Goal: Task Accomplishment & Management: Manage account settings

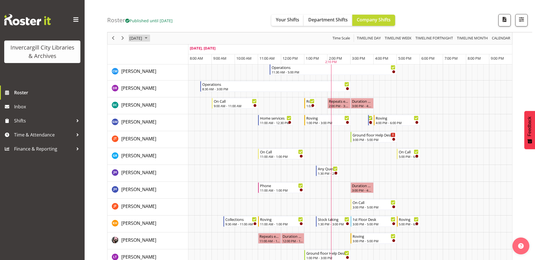
scroll to position [83, 0]
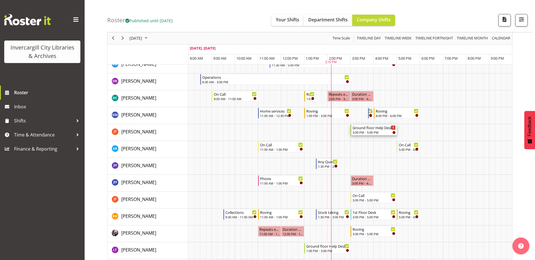
click at [393, 127] on icon "Timeline Day of October 9, 2025" at bounding box center [393, 128] width 1 height 3
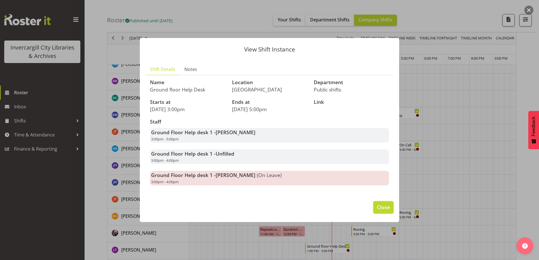
click at [383, 205] on span "Close" at bounding box center [383, 207] width 13 height 7
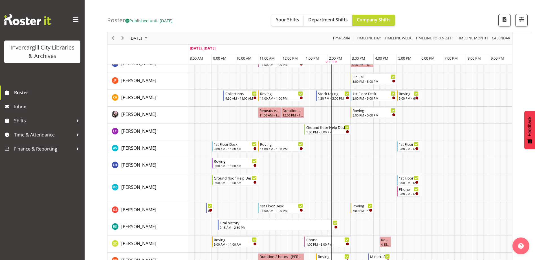
scroll to position [0, 0]
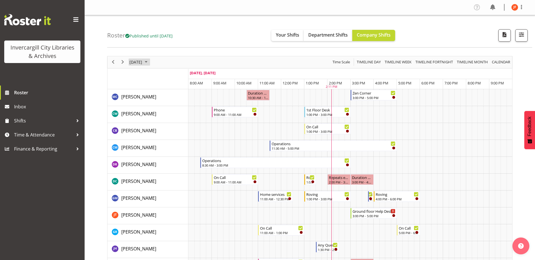
click at [143, 61] on span "[DATE]" at bounding box center [136, 62] width 14 height 7
click at [180, 105] on span "10" at bounding box center [180, 105] width 8 height 8
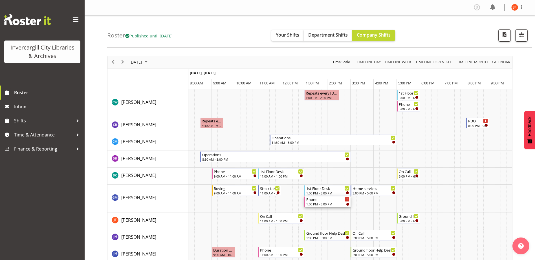
click at [346, 200] on icon "Timeline Day of October 10, 2025" at bounding box center [346, 199] width 1 height 3
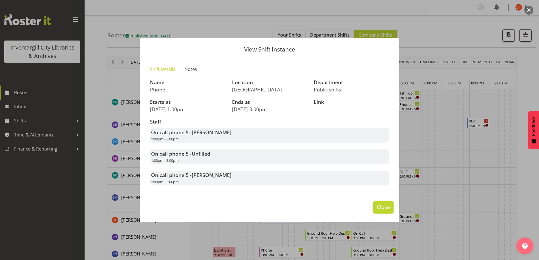
click at [388, 207] on span "Close" at bounding box center [383, 207] width 13 height 7
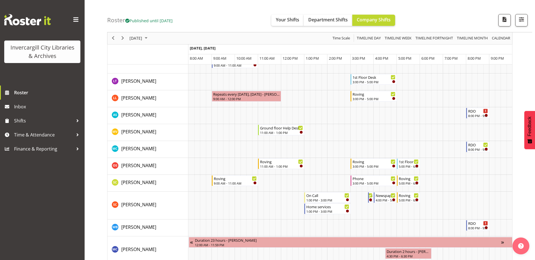
scroll to position [265, 0]
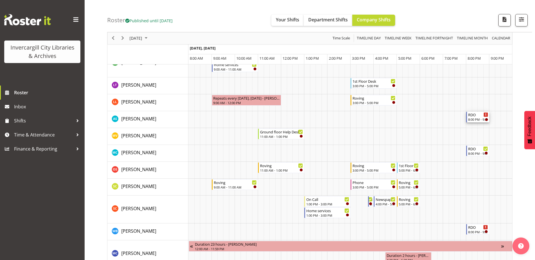
click at [484, 115] on div "Timeline Day of October 10, 2025" at bounding box center [485, 115] width 4 height 4
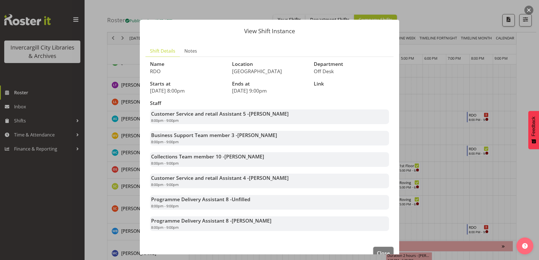
click at [528, 79] on div at bounding box center [269, 130] width 539 height 260
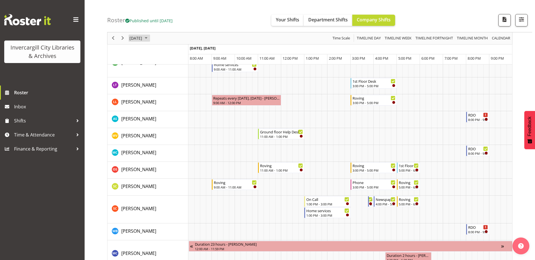
click at [138, 37] on span "[DATE]" at bounding box center [136, 38] width 14 height 7
click at [171, 81] on span "9" at bounding box center [171, 81] width 8 height 8
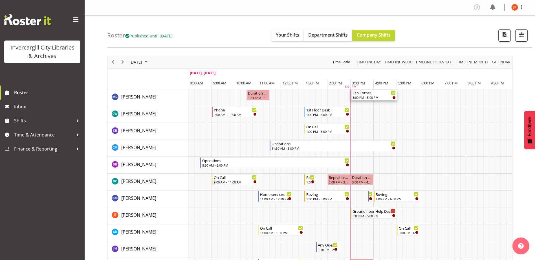
click at [392, 93] on icon "Timeline Day of October 9, 2025" at bounding box center [393, 93] width 3 height 3
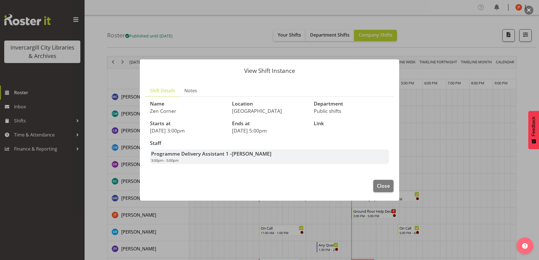
click at [534, 62] on div at bounding box center [269, 130] width 539 height 260
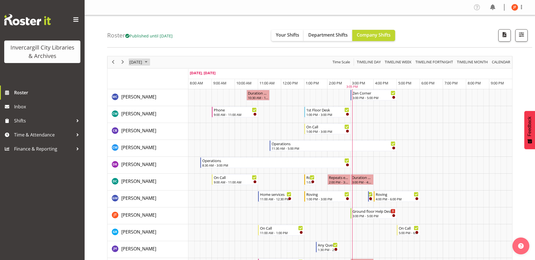
click at [143, 61] on span "[DATE]" at bounding box center [136, 62] width 14 height 7
click at [181, 104] on span "10" at bounding box center [180, 105] width 8 height 8
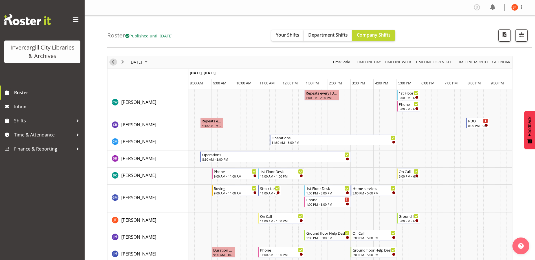
click at [112, 62] on span "Previous" at bounding box center [113, 62] width 7 height 7
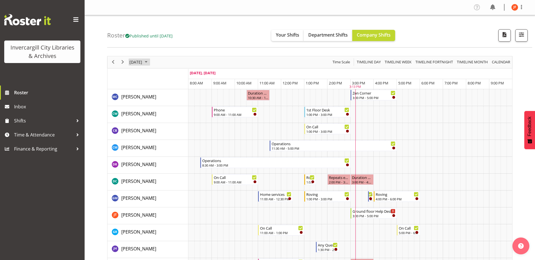
click at [149, 61] on span "October 2025" at bounding box center [146, 62] width 7 height 7
click at [181, 108] on span "10" at bounding box center [180, 105] width 8 height 8
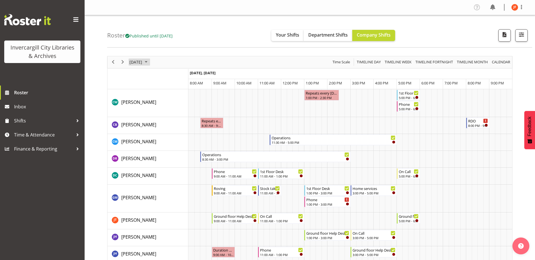
click at [137, 62] on span "[DATE]" at bounding box center [136, 62] width 14 height 7
click at [170, 105] on span "9" at bounding box center [171, 105] width 8 height 8
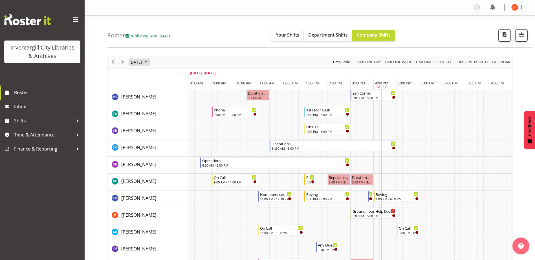
click at [143, 61] on span "[DATE]" at bounding box center [136, 62] width 14 height 7
click at [180, 107] on span "10" at bounding box center [180, 105] width 8 height 8
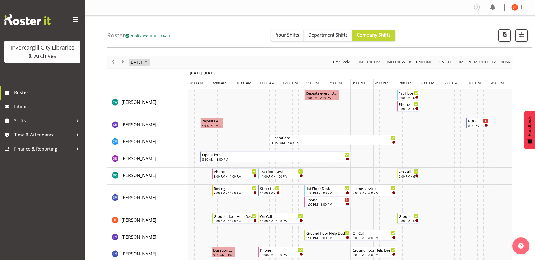
click at [139, 62] on span "[DATE]" at bounding box center [136, 62] width 14 height 7
click at [171, 105] on span "9" at bounding box center [171, 105] width 8 height 8
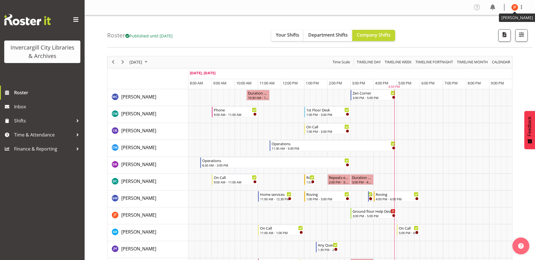
click at [514, 8] on img at bounding box center [514, 7] width 7 height 7
click at [143, 62] on span "[DATE]" at bounding box center [136, 62] width 14 height 7
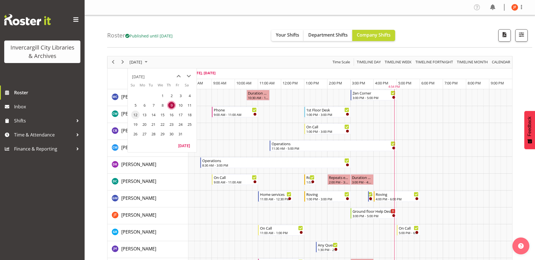
click at [136, 114] on span "12" at bounding box center [135, 115] width 8 height 8
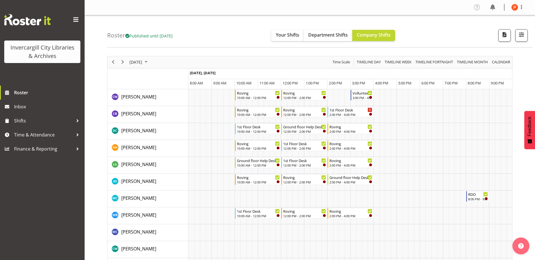
click at [134, 61] on span "[DATE]" at bounding box center [136, 62] width 14 height 7
click at [145, 115] on span "13" at bounding box center [144, 115] width 8 height 8
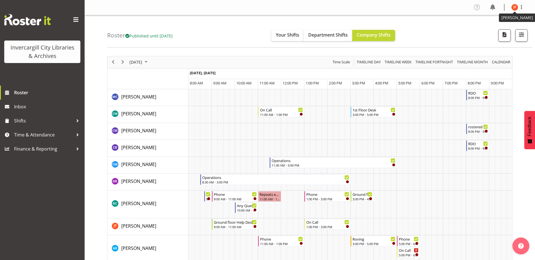
click at [515, 6] on img at bounding box center [514, 7] width 7 height 7
click at [486, 31] on link "Log Out" at bounding box center [497, 30] width 54 height 10
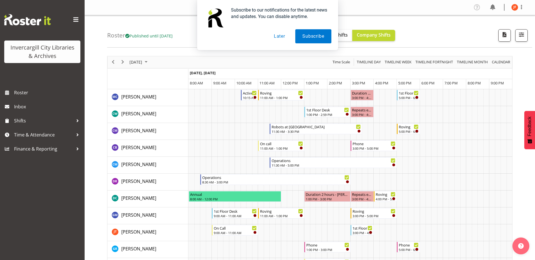
click at [279, 36] on button "Later" at bounding box center [279, 36] width 25 height 14
